Goal: Information Seeking & Learning: Learn about a topic

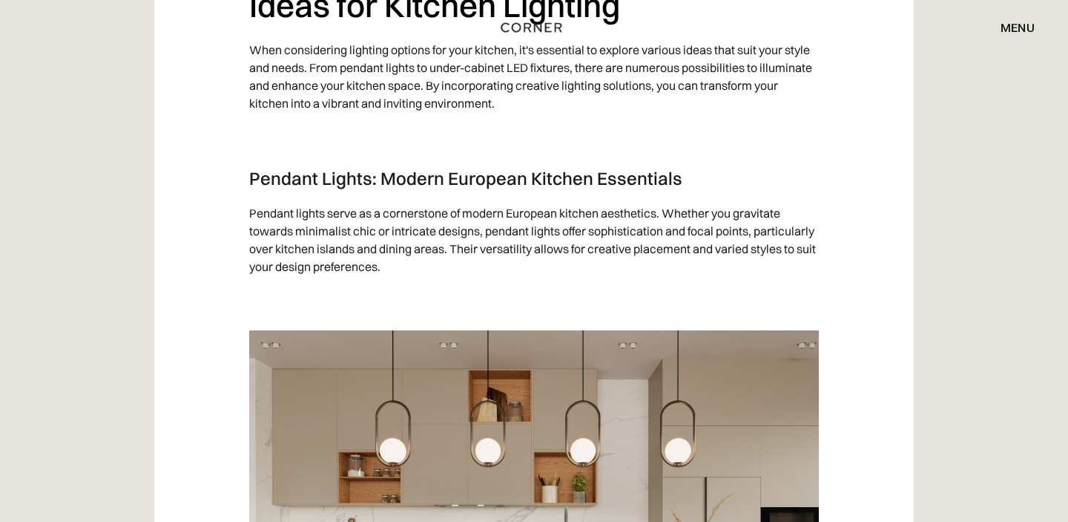
scroll to position [1406, 0]
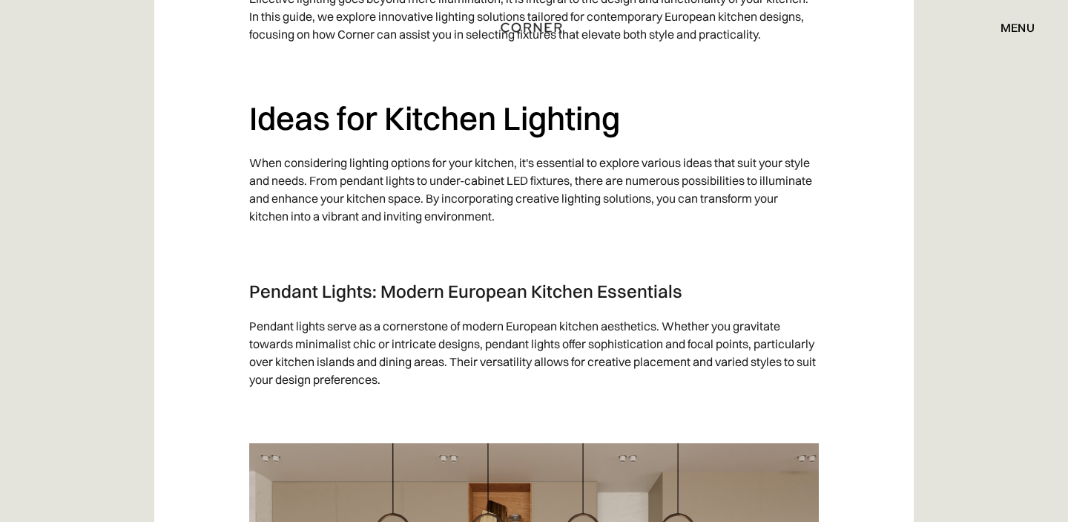
click at [1025, 25] on div "menu" at bounding box center [1018, 28] width 34 height 12
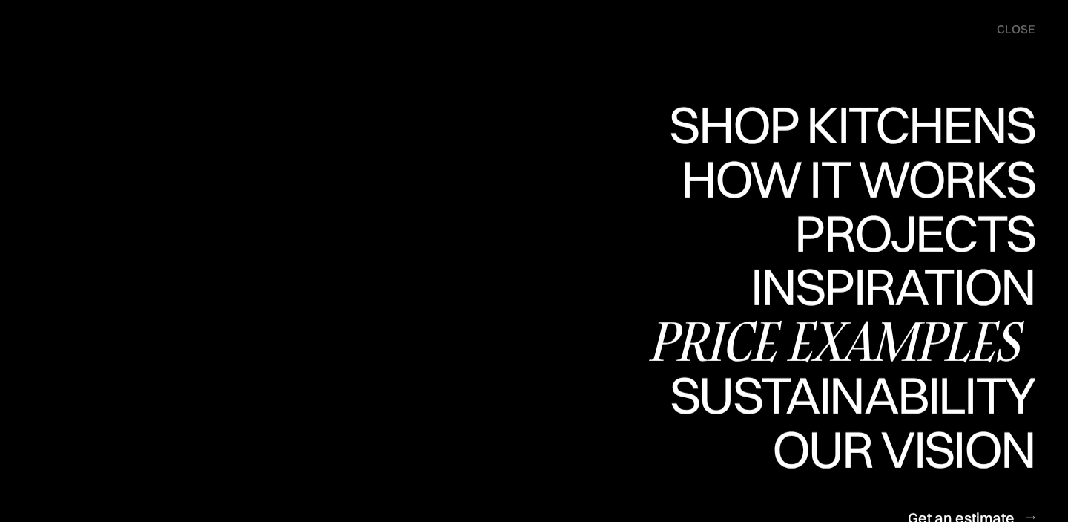
scroll to position [2081, 0]
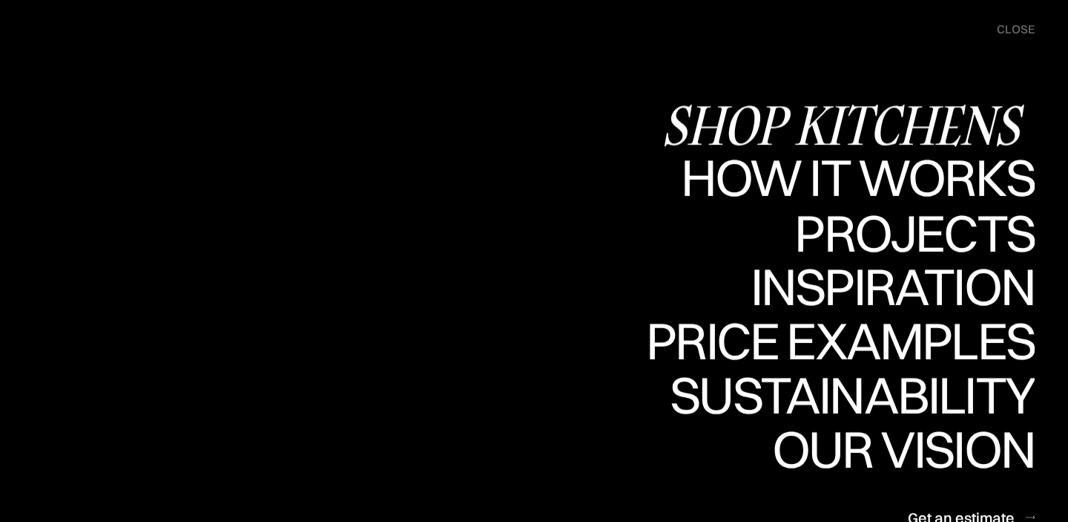
click at [741, 131] on div "Shop Kitchens" at bounding box center [848, 125] width 373 height 52
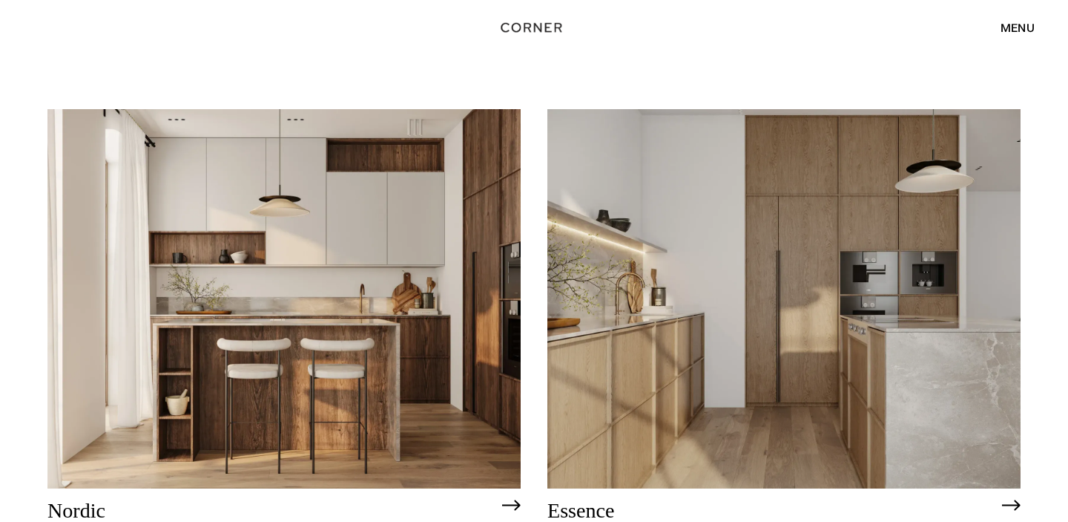
scroll to position [124, 0]
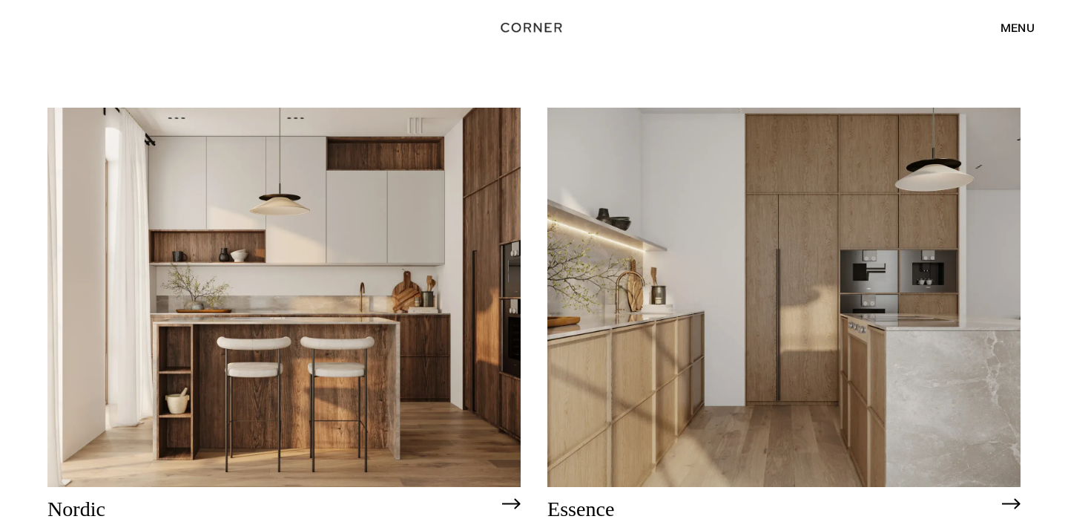
click at [459, 298] on img at bounding box center [283, 297] width 473 height 378
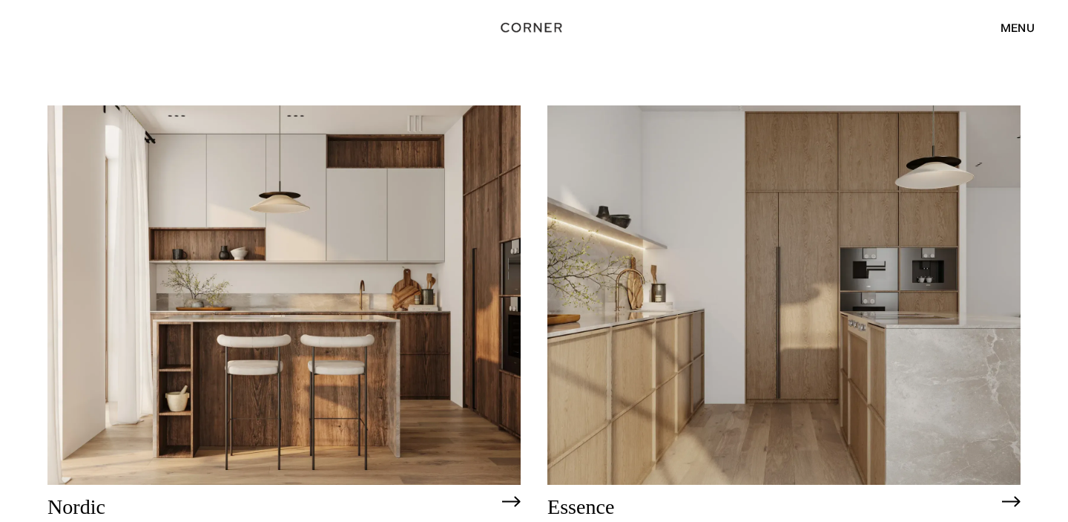
click at [791, 275] on img at bounding box center [784, 294] width 473 height 378
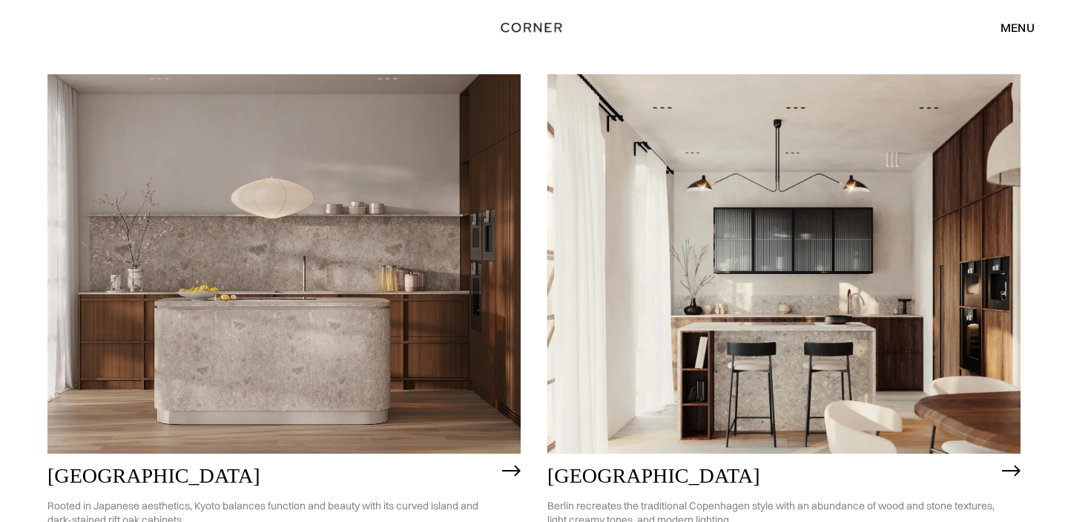
scroll to position [761, 0]
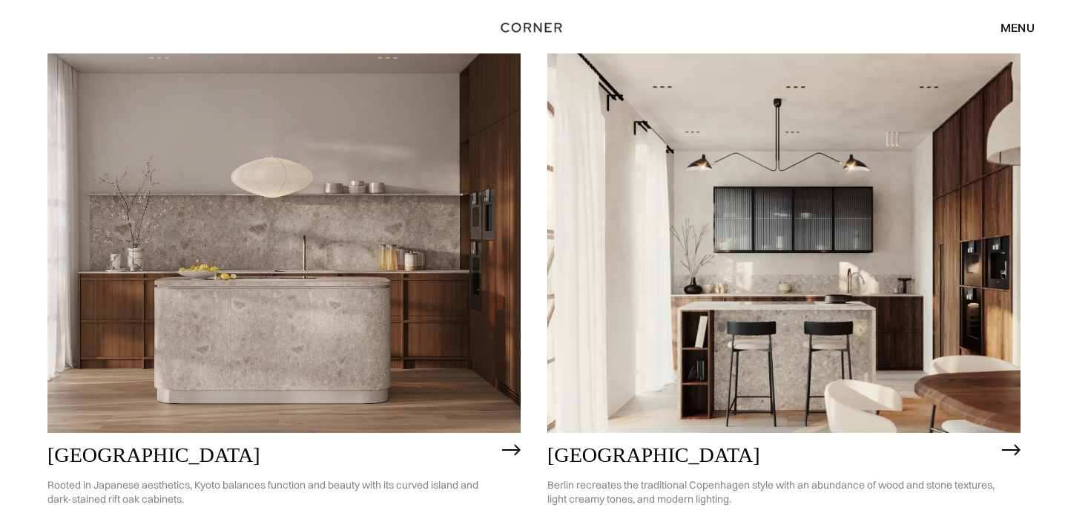
click at [323, 260] on img at bounding box center [283, 242] width 473 height 378
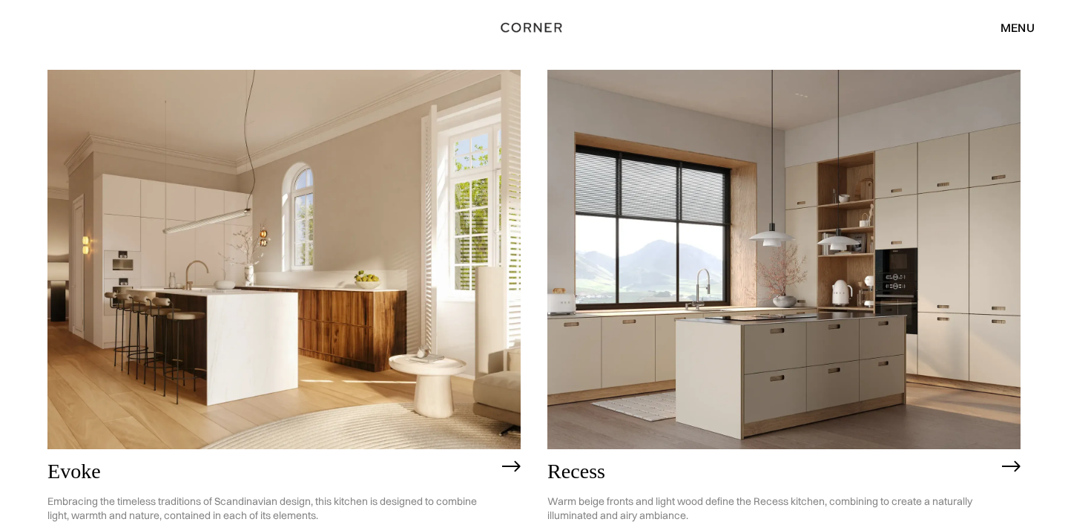
scroll to position [1949, 0]
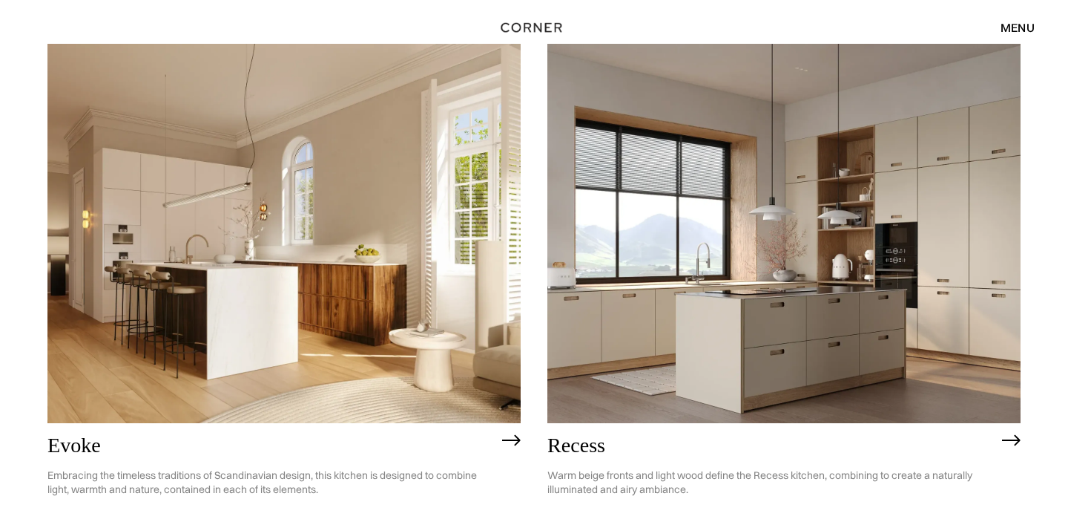
click at [833, 182] on img at bounding box center [784, 233] width 473 height 378
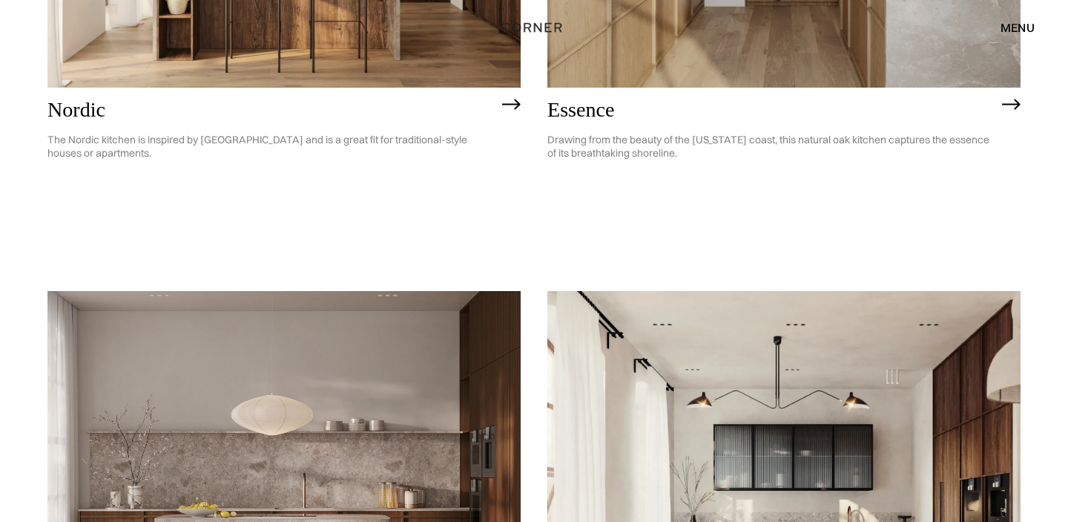
scroll to position [521, 0]
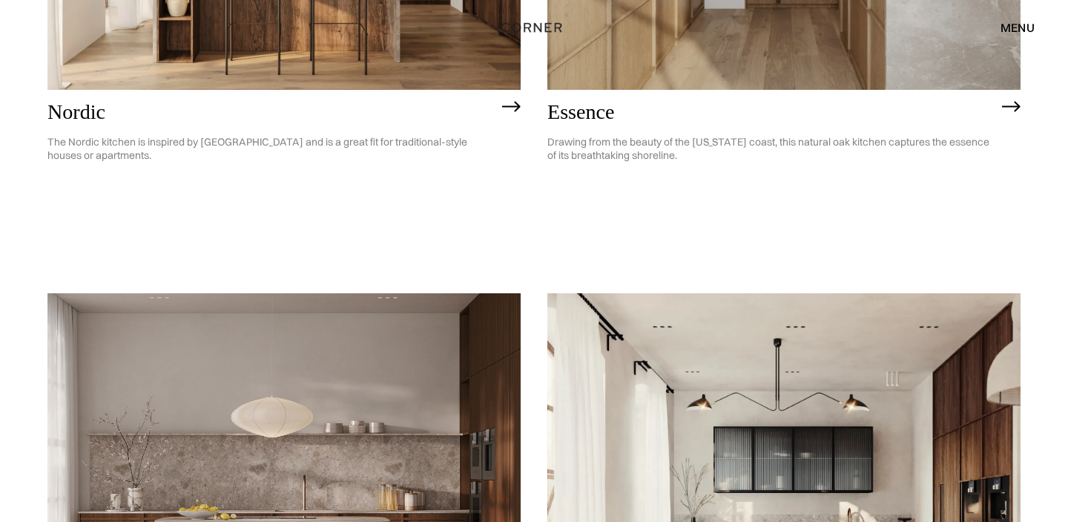
click at [352, 422] on img at bounding box center [283, 482] width 473 height 378
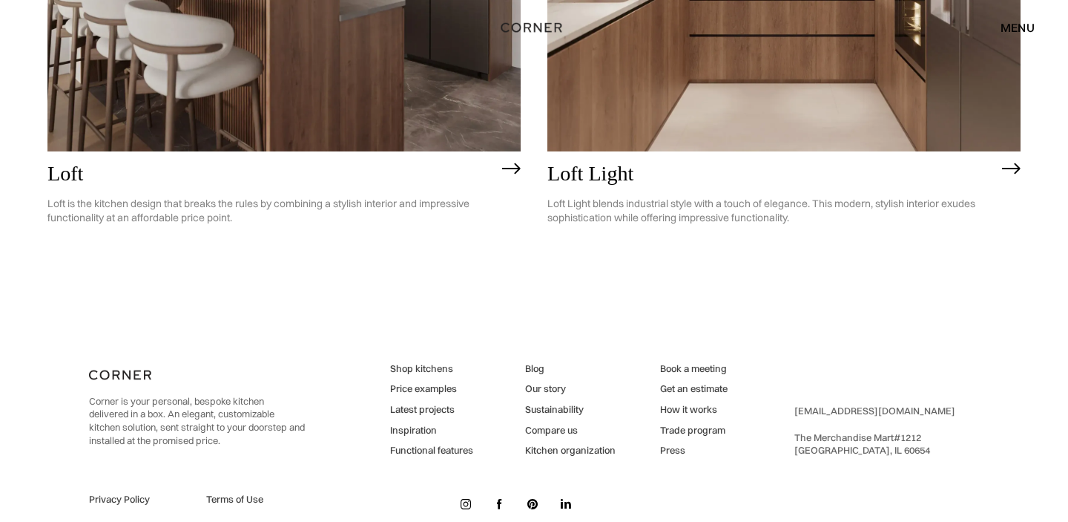
scroll to position [3959, 0]
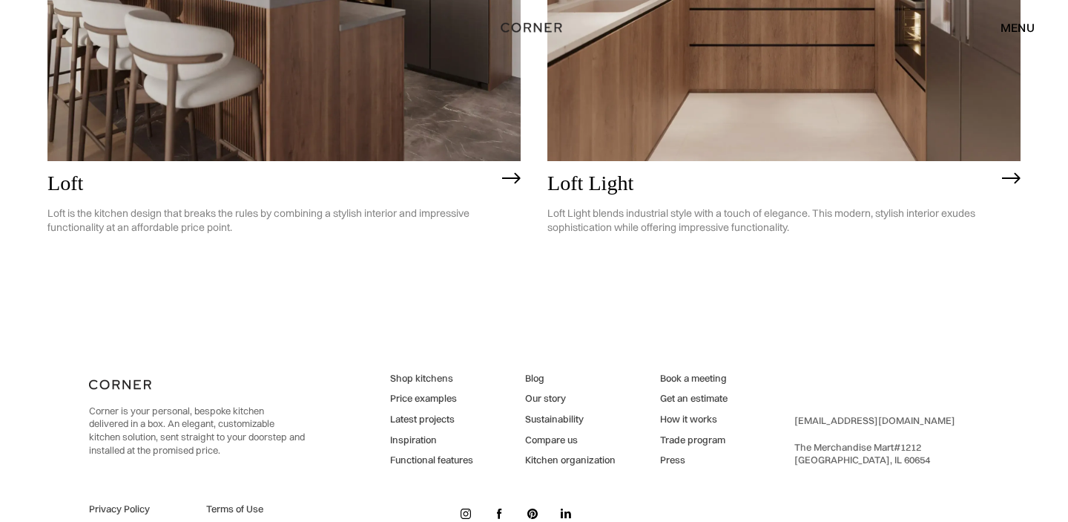
click at [1018, 174] on img at bounding box center [1011, 178] width 19 height 12
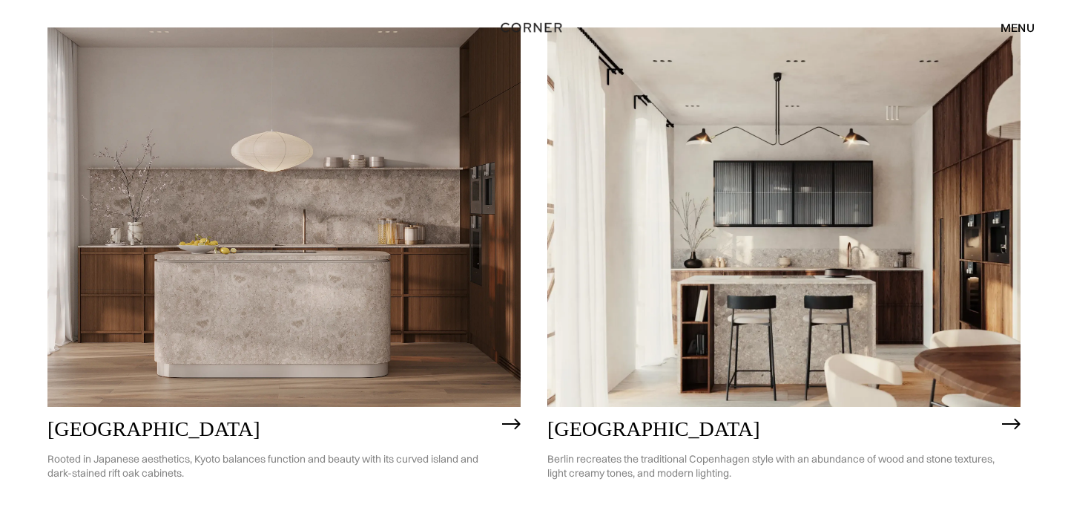
scroll to position [784, 0]
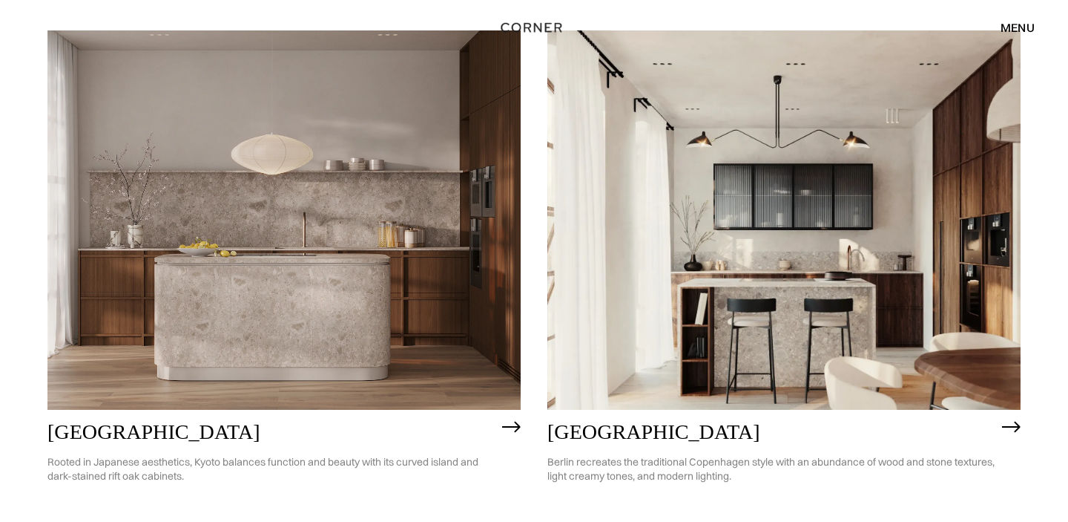
click at [357, 242] on img at bounding box center [283, 219] width 473 height 378
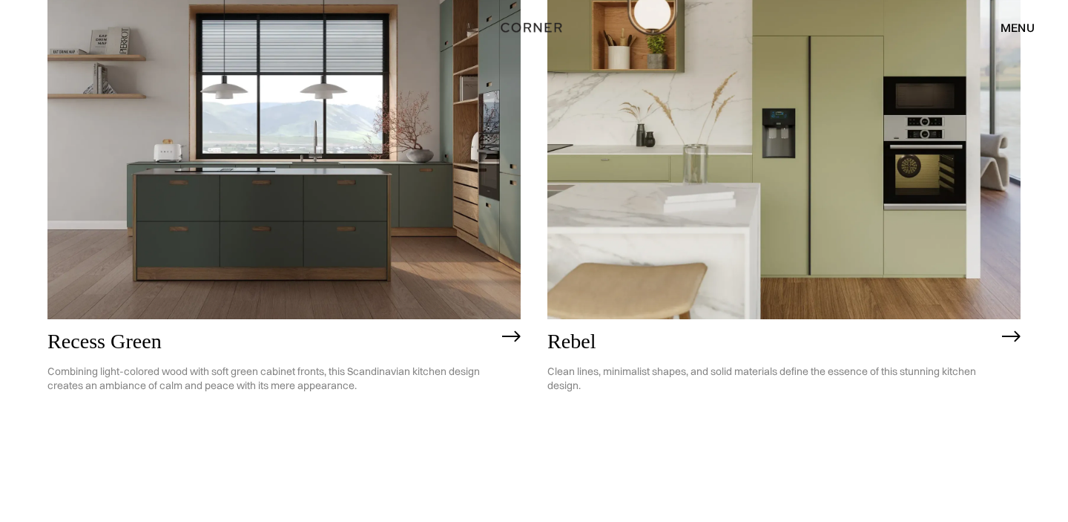
scroll to position [2665, 0]
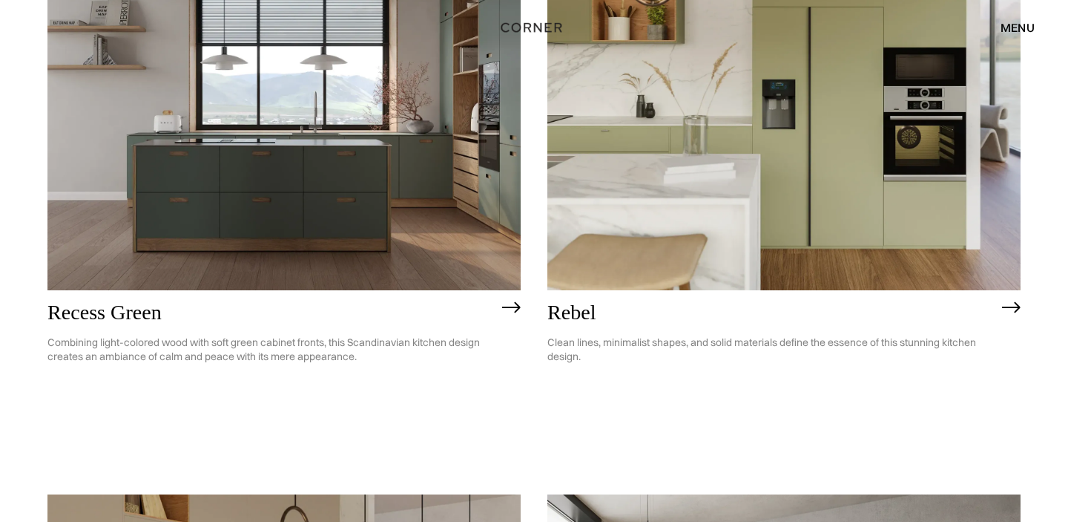
click at [371, 183] on img at bounding box center [283, 101] width 473 height 378
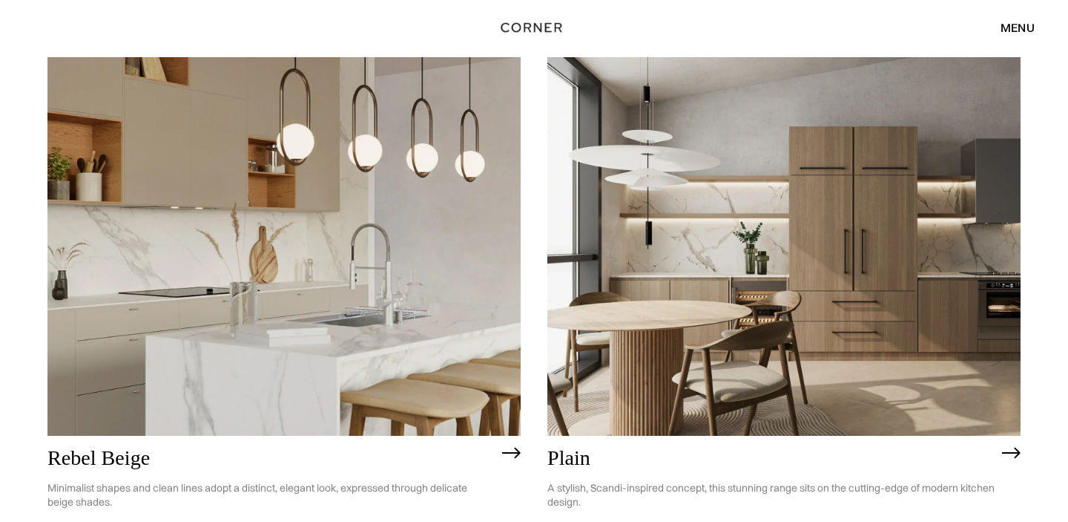
scroll to position [3105, 0]
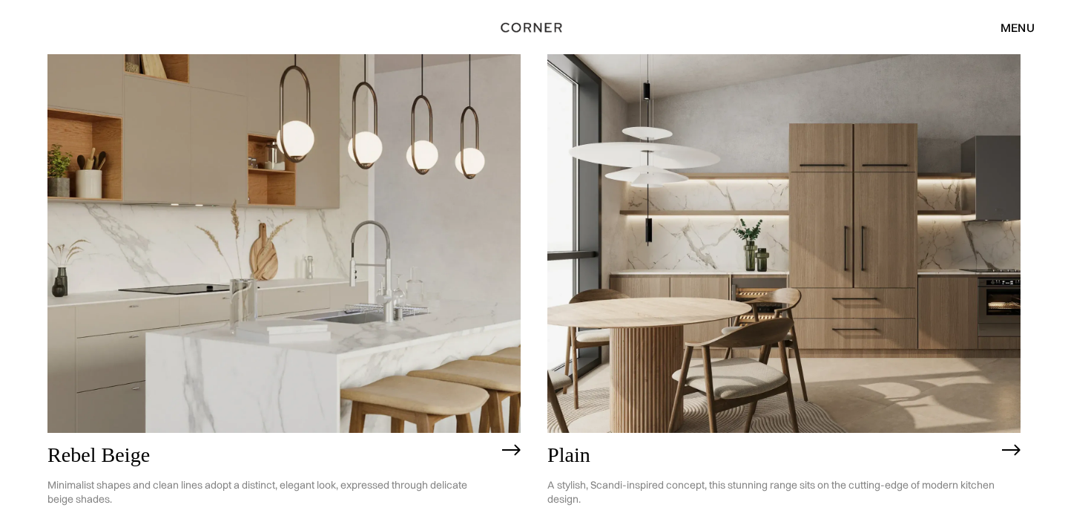
click at [303, 175] on img at bounding box center [283, 243] width 473 height 378
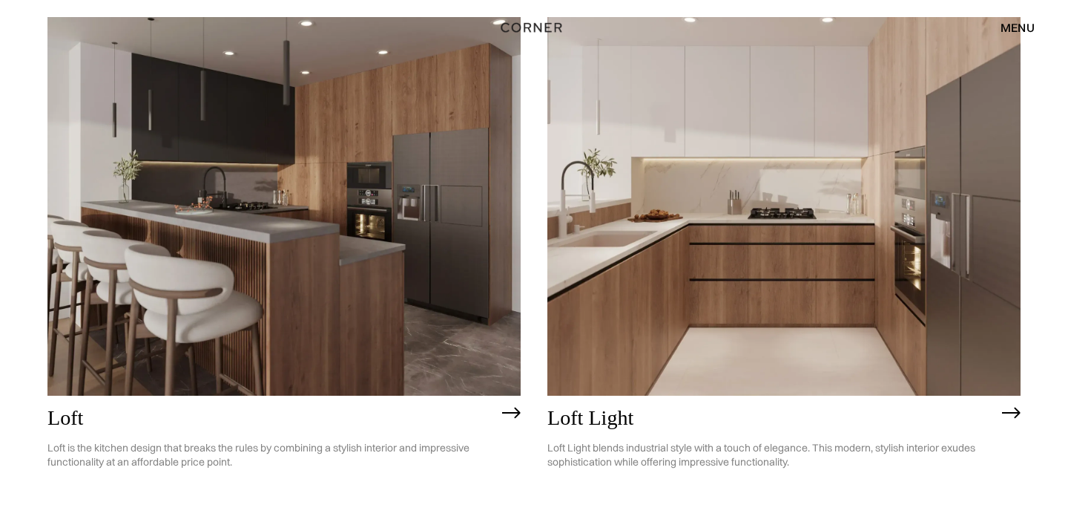
scroll to position [3755, 0]
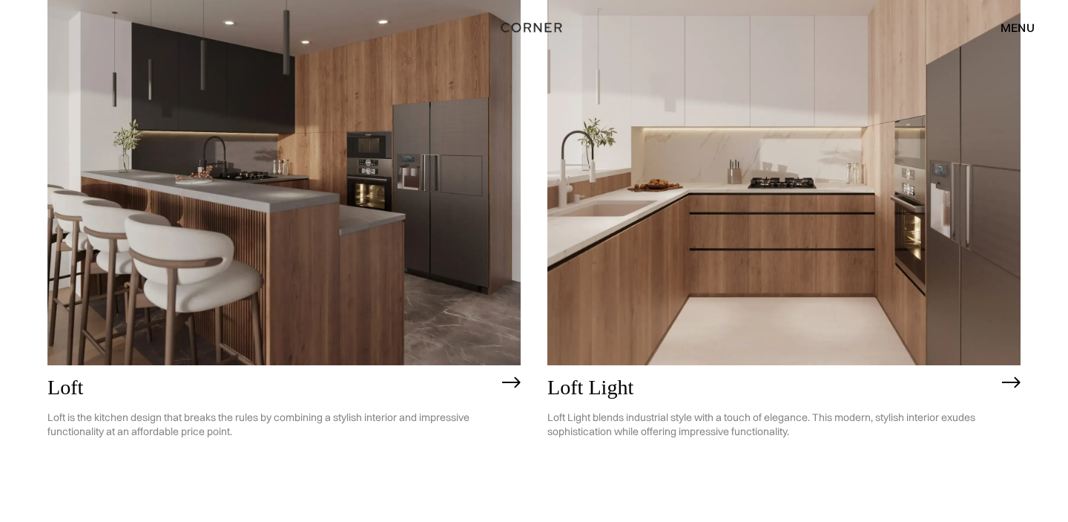
click at [333, 221] on img at bounding box center [283, 176] width 473 height 378
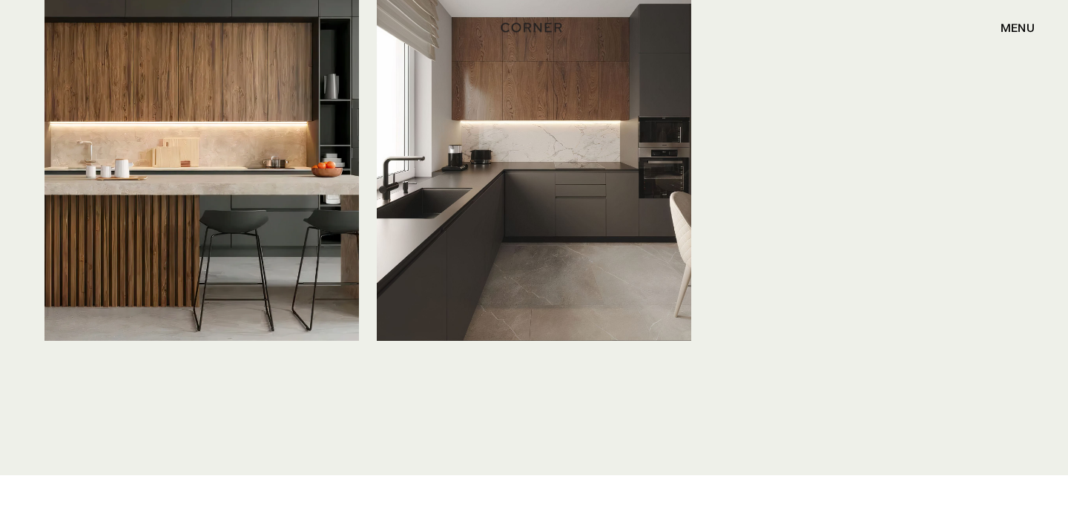
scroll to position [5176, 0]
click at [556, 206] on img at bounding box center [534, 131] width 315 height 419
click at [597, 191] on img at bounding box center [534, 131] width 315 height 419
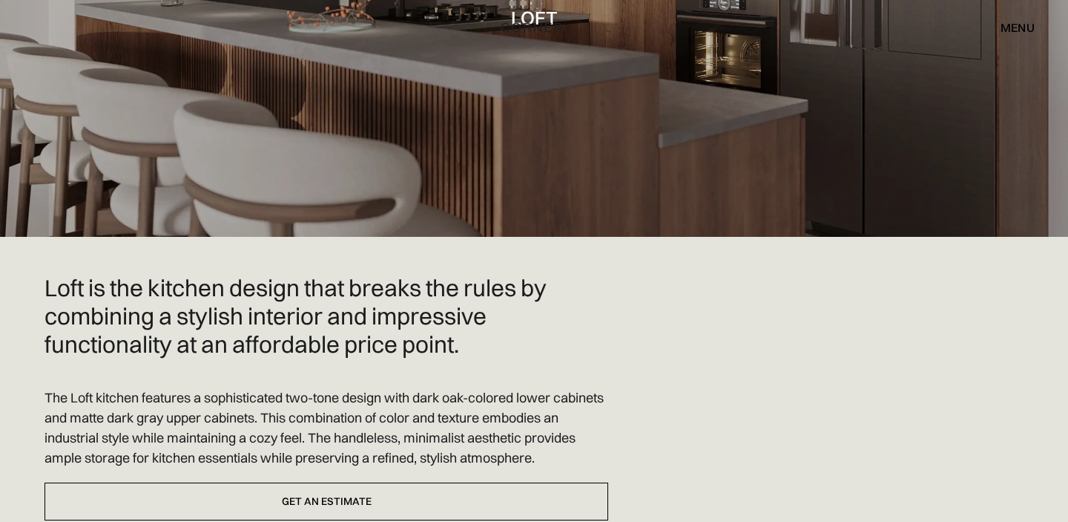
scroll to position [0, 0]
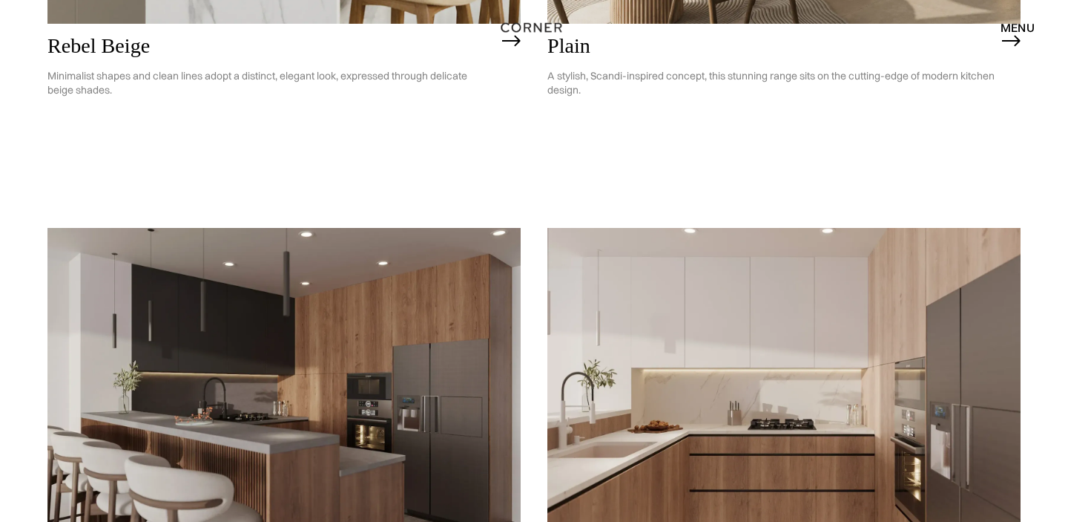
scroll to position [3482, 0]
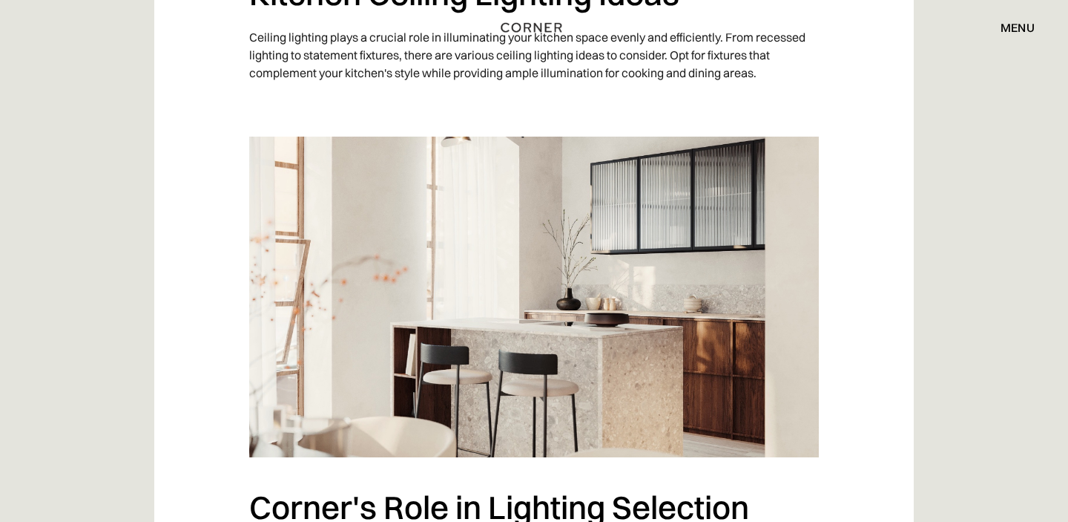
scroll to position [2985, 0]
